Goal: Task Accomplishment & Management: Use online tool/utility

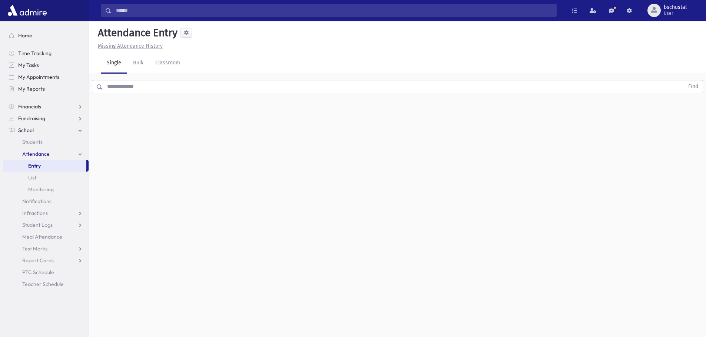
click at [47, 154] on span "Attendance" at bounding box center [35, 154] width 27 height 7
click at [44, 158] on link "Attendance" at bounding box center [46, 154] width 86 height 12
click at [38, 165] on span "Entry" at bounding box center [34, 166] width 13 height 7
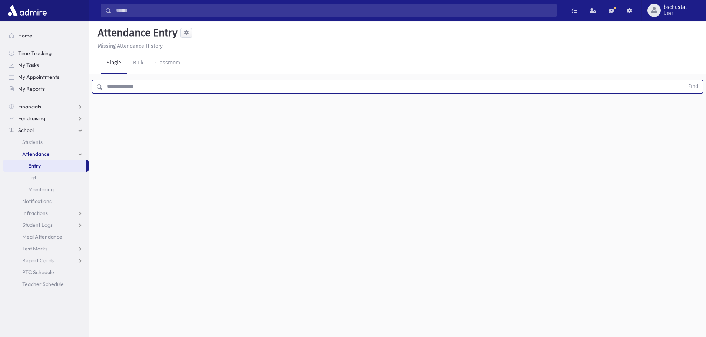
click at [123, 89] on input "text" at bounding box center [393, 86] width 581 height 13
type input "******"
click at [683, 80] on button "Find" at bounding box center [692, 86] width 19 height 13
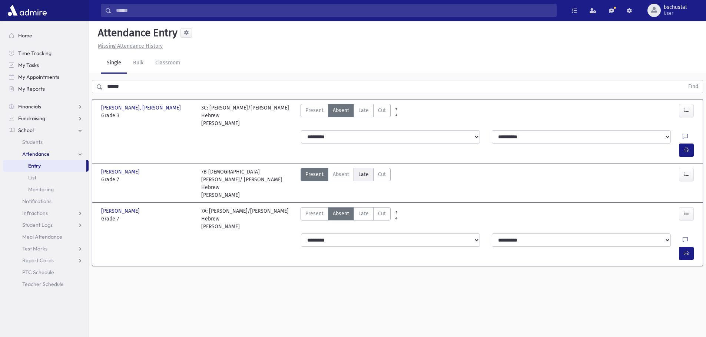
click at [364, 168] on label "Late Late" at bounding box center [363, 174] width 20 height 13
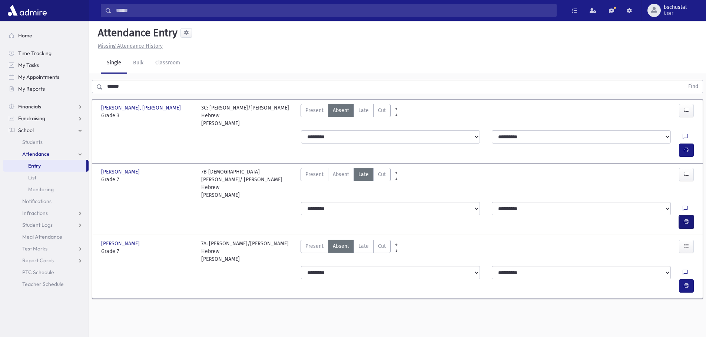
click at [684, 219] on icon "button" at bounding box center [685, 222] width 5 height 6
click at [360, 243] on span "Late" at bounding box center [363, 247] width 10 height 8
click at [682, 280] on button "button" at bounding box center [686, 286] width 15 height 13
